Goal: Information Seeking & Learning: Understand process/instructions

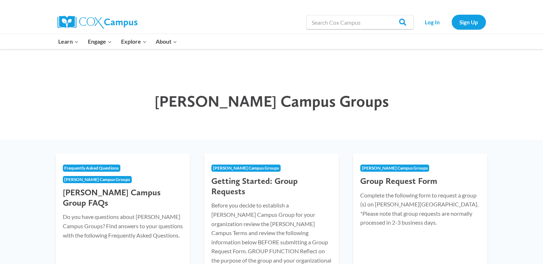
drag, startPoint x: 548, startPoint y: 32, endPoint x: 545, endPoint y: -16, distance: 47.6
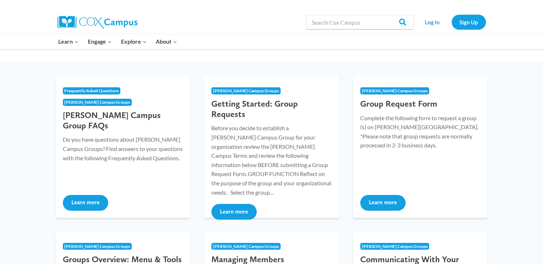
scroll to position [71, 0]
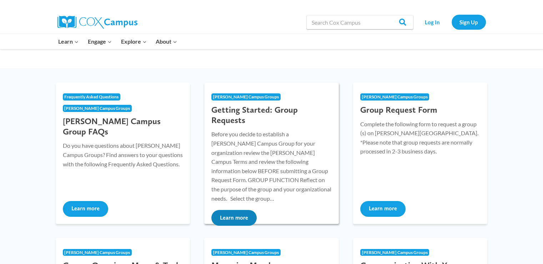
click at [233, 213] on button "Learn more" at bounding box center [233, 218] width 45 height 16
